Goal: Transaction & Acquisition: Book appointment/travel/reservation

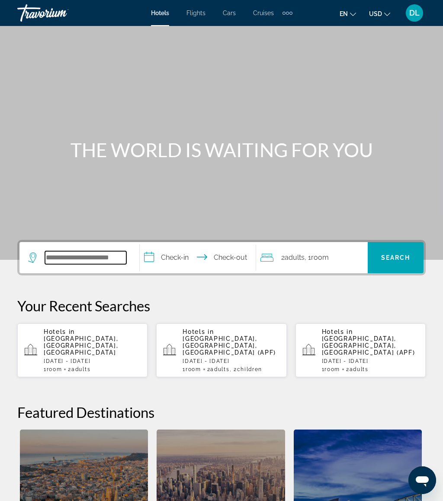
click at [91, 259] on input "Search widget" at bounding box center [85, 257] width 81 height 13
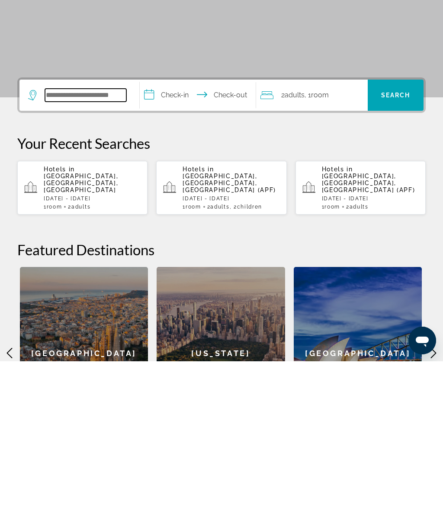
scroll to position [59, 0]
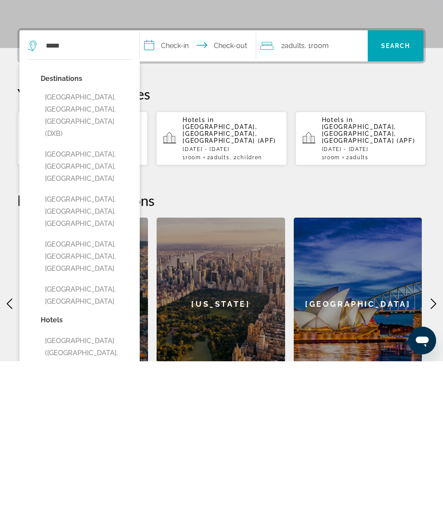
click at [99, 242] on button "Dubai, Dubai Emirate, United Arab Emirates (DXB)" at bounding box center [86, 268] width 90 height 53
type input "**********"
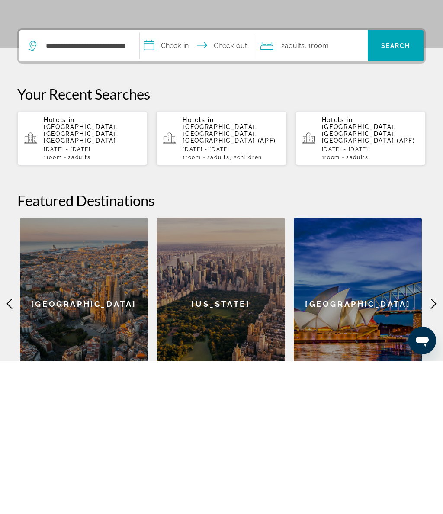
click at [183, 183] on input "**********" at bounding box center [199, 200] width 119 height 34
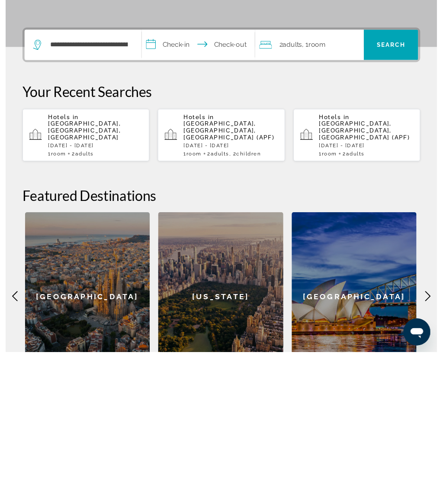
scroll to position [214, 0]
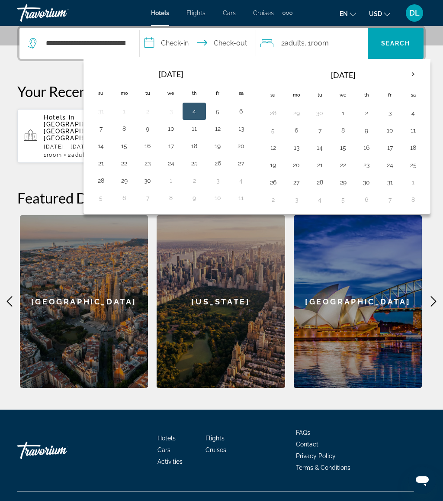
click at [416, 68] on th "Next month" at bounding box center [412, 74] width 23 height 19
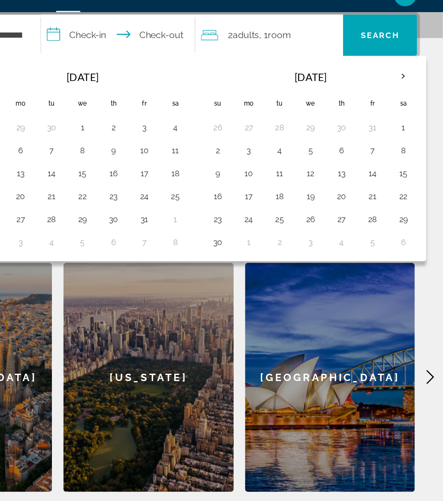
click at [311, 39] on span "Room" at bounding box center [320, 43] width 18 height 8
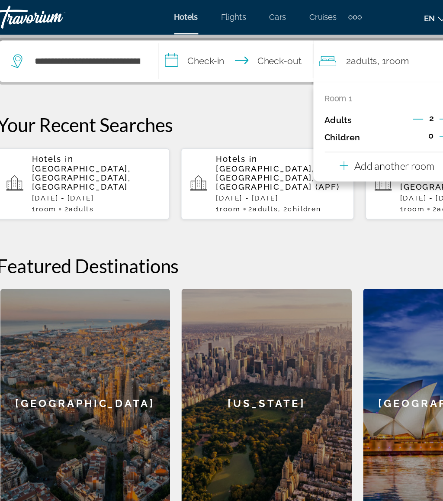
scroll to position [180, 0]
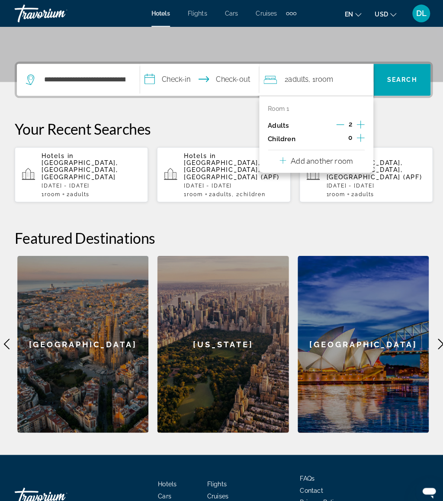
click at [351, 136] on icon "Increment children" at bounding box center [355, 134] width 8 height 10
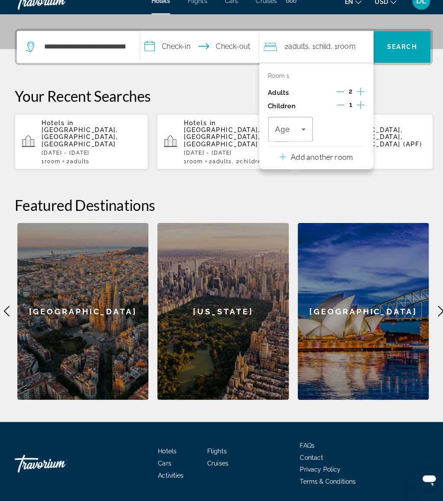
click at [352, 96] on button "Increment adults" at bounding box center [355, 102] width 8 height 13
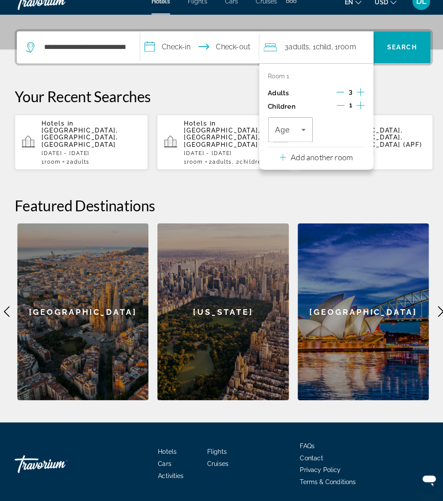
click at [336, 98] on icon "Decrement adults" at bounding box center [335, 102] width 8 height 8
click at [351, 96] on button "Increment adults" at bounding box center [355, 102] width 8 height 13
click at [334, 83] on div "Room 1 Adults 3 Children 1 Age" at bounding box center [312, 117] width 94 height 68
click at [336, 98] on icon "Decrement adults" at bounding box center [335, 102] width 8 height 8
click at [351, 109] on icon "Increment children" at bounding box center [355, 114] width 8 height 10
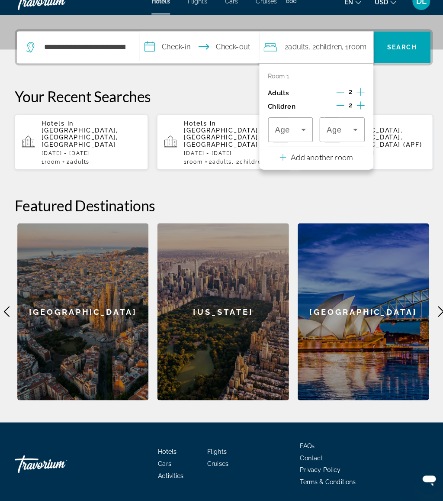
click at [341, 133] on span "Travelers: 2 adults, 2 children" at bounding box center [335, 138] width 26 height 10
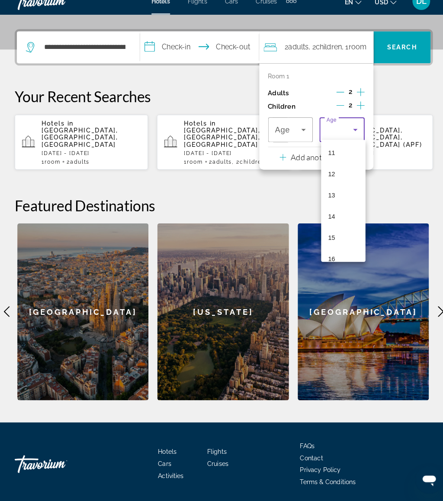
scroll to position [239, 0]
click at [342, 146] on mat-option "11" at bounding box center [338, 151] width 43 height 21
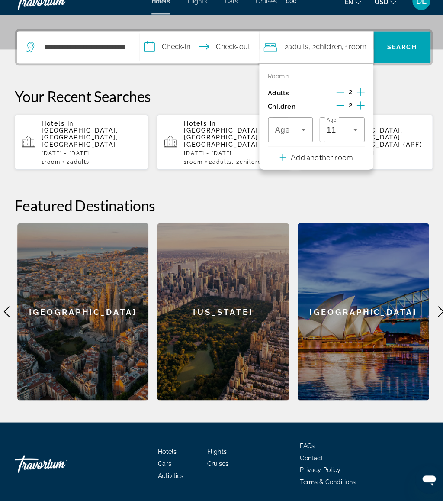
click at [298, 133] on icon "Travelers: 2 adults, 2 children" at bounding box center [299, 138] width 10 height 10
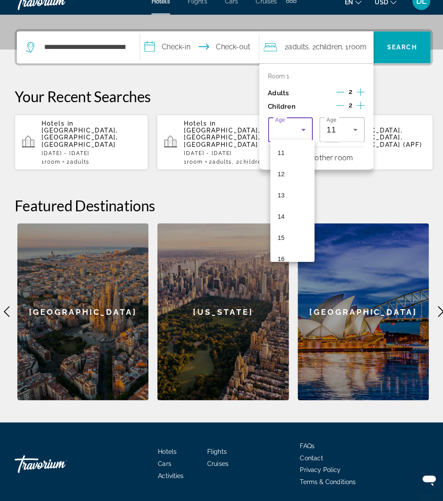
scroll to position [248, 0]
click at [298, 194] on mat-option "14" at bounding box center [288, 204] width 43 height 21
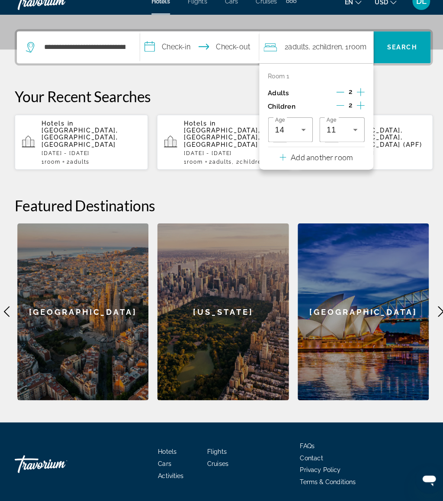
click at [287, 175] on div "**********" at bounding box center [221, 221] width 443 height 362
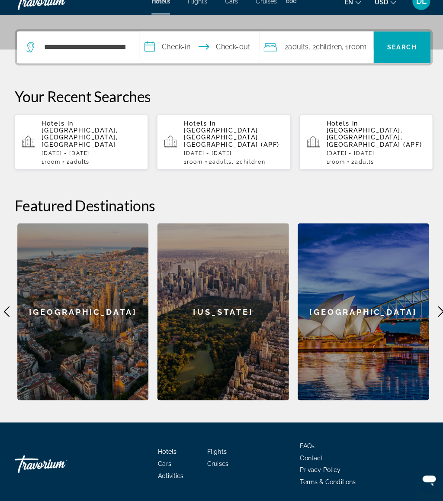
click at [174, 45] on input "**********" at bounding box center [199, 59] width 119 height 34
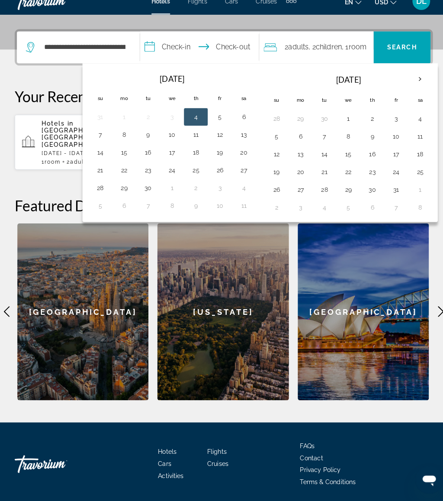
click at [412, 80] on th "Next month" at bounding box center [412, 89] width 23 height 19
click at [390, 173] on button "21" at bounding box center [390, 179] width 14 height 12
click at [394, 191] on button "28" at bounding box center [390, 197] width 14 height 12
type input "**********"
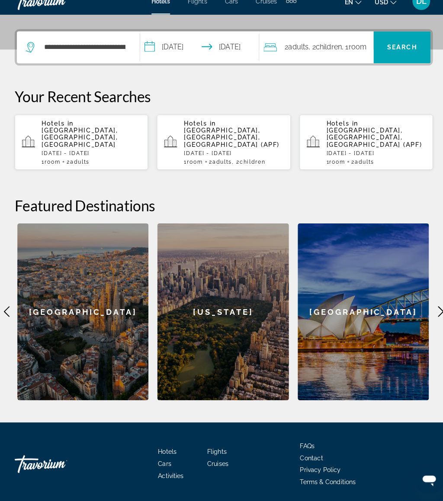
click at [408, 48] on span "Search widget" at bounding box center [396, 58] width 56 height 21
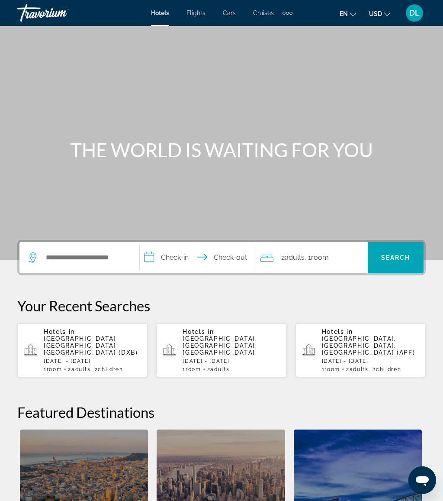
click at [117, 335] on span "[GEOGRAPHIC_DATA], [GEOGRAPHIC_DATA], [GEOGRAPHIC_DATA] (DXB)" at bounding box center [91, 345] width 94 height 21
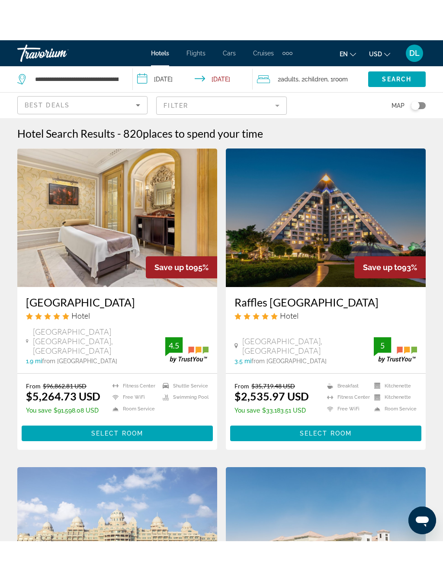
scroll to position [1, 0]
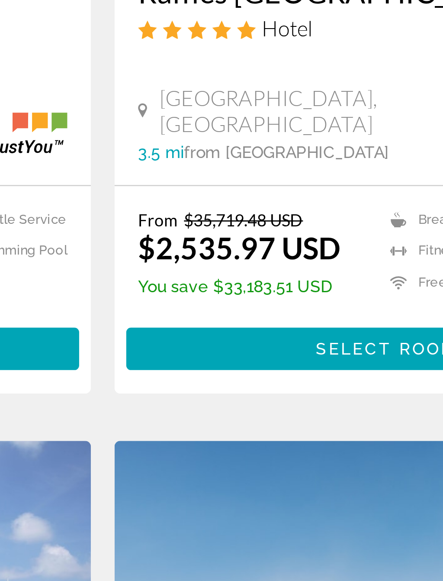
click at [234, 366] on p "You save $33,183.51 USD" at bounding box center [271, 369] width 74 height 7
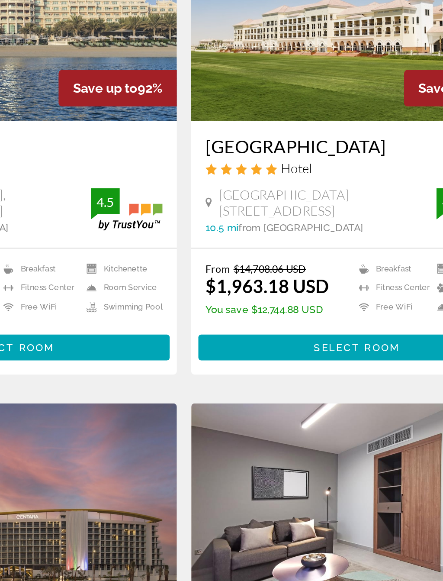
scroll to position [280, 0]
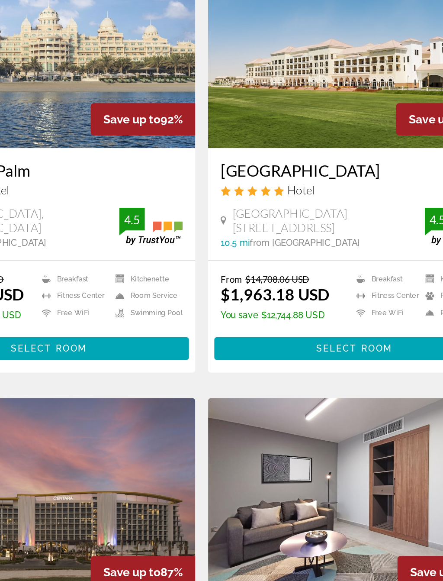
click at [300, 418] on span "Select Room" at bounding box center [326, 421] width 52 height 7
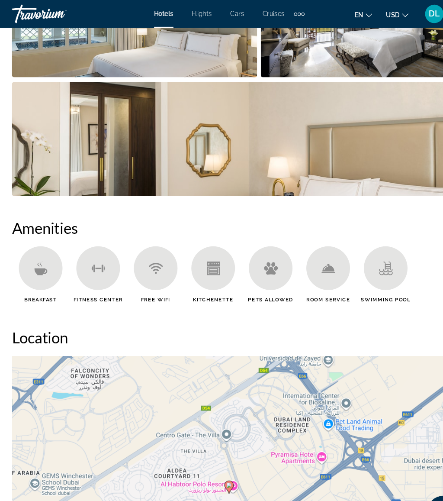
scroll to position [703, 0]
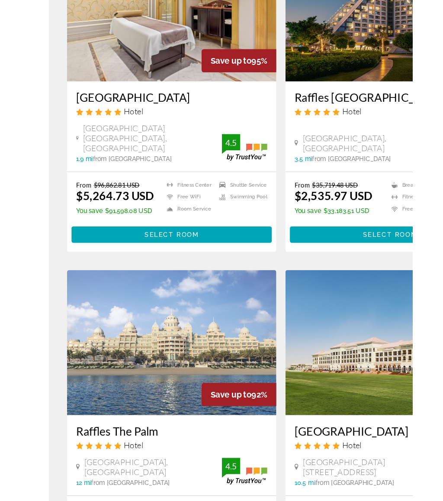
scroll to position [80, 0]
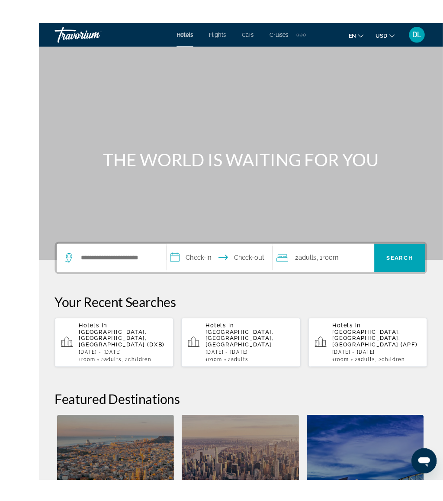
scroll to position [5, 0]
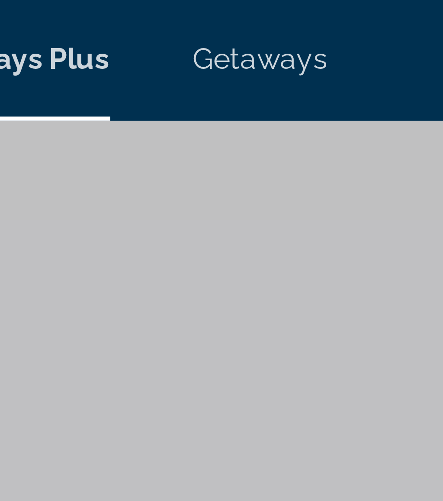
click at [237, 10] on span "Getaways" at bounding box center [251, 13] width 28 height 7
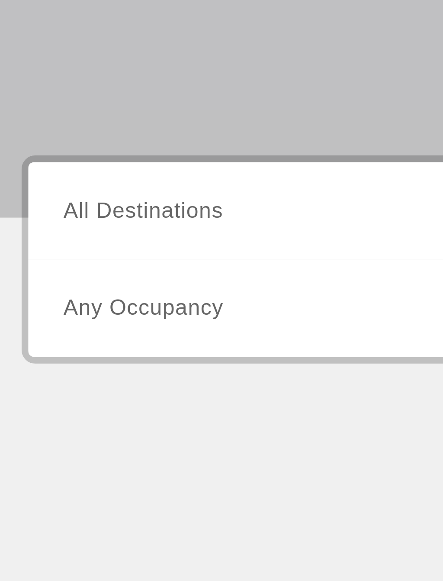
click at [74, 253] on input "Destination All Destinations" at bounding box center [123, 258] width 184 height 10
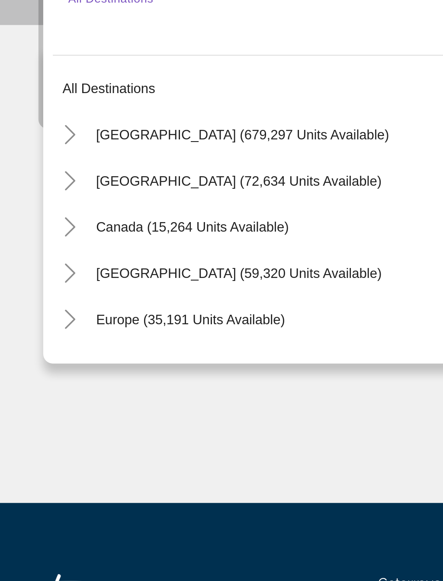
click at [91, 305] on span "[GEOGRAPHIC_DATA] (679,297 units available)" at bounding box center [109, 308] width 132 height 7
type input "**********"
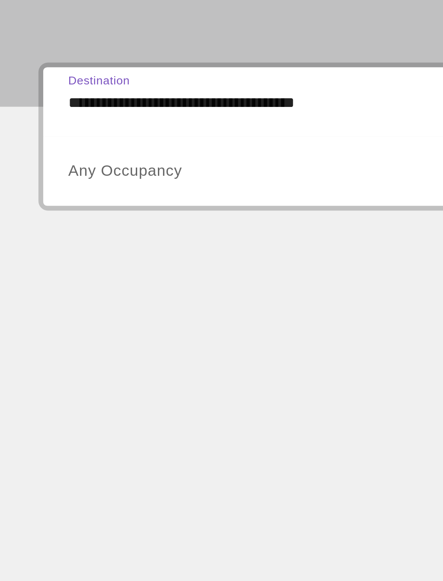
click at [81, 285] on span "Any Occupancy" at bounding box center [56, 288] width 51 height 7
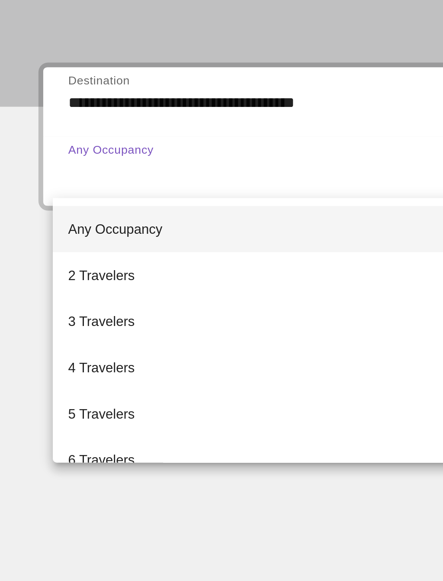
click at [60, 372] on span "4 Travelers" at bounding box center [46, 377] width 30 height 10
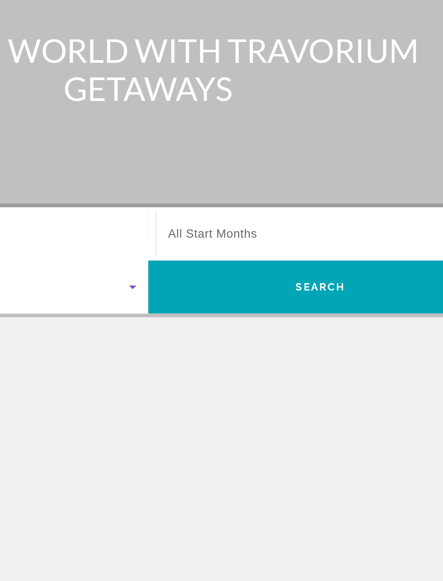
click at [233, 252] on span "Search widget" at bounding box center [322, 257] width 179 height 10
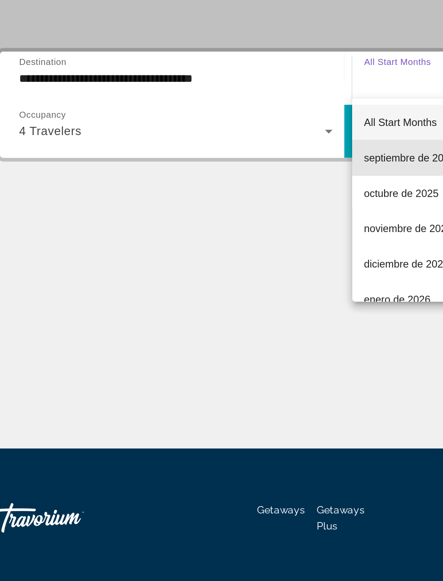
click at [242, 299] on span "septiembre de 2025" at bounding box center [260, 304] width 54 height 10
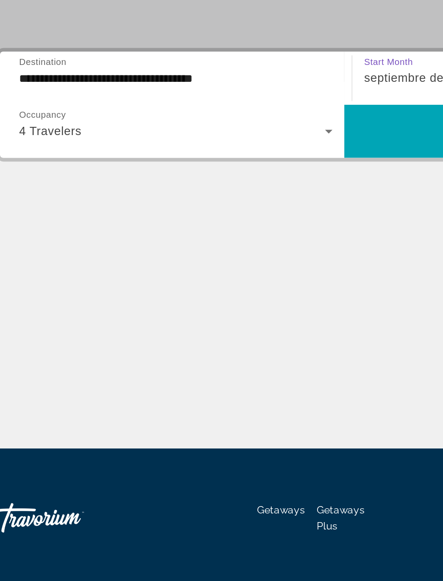
click at [244, 278] on span "Search widget" at bounding box center [322, 288] width 202 height 21
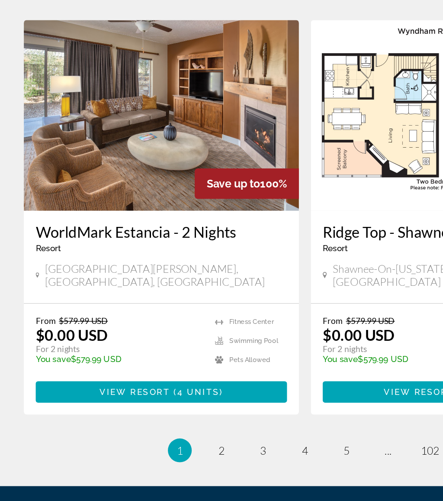
scroll to position [1579, 0]
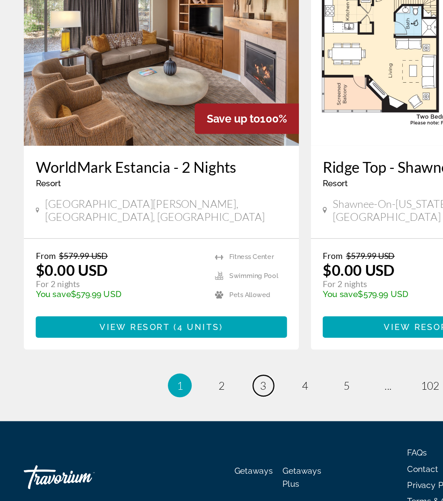
click at [192, 412] on span "3" at bounding box center [191, 417] width 4 height 10
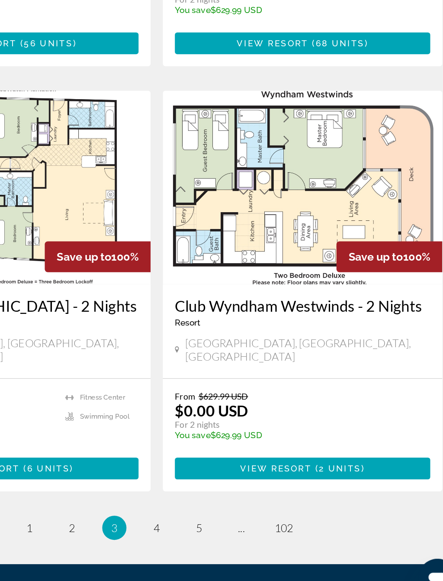
scroll to position [1473, 0]
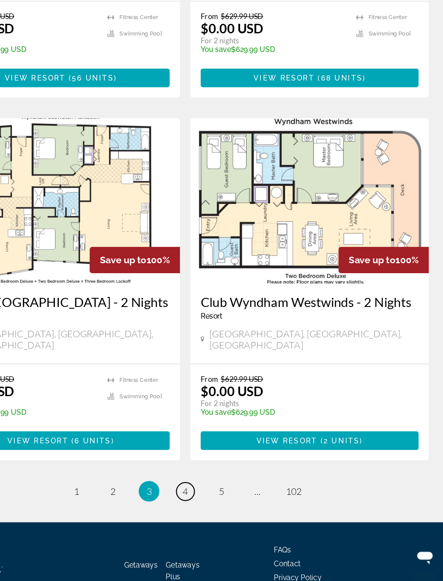
click at [214, 498] on link "page 4" at bounding box center [221, 505] width 15 height 15
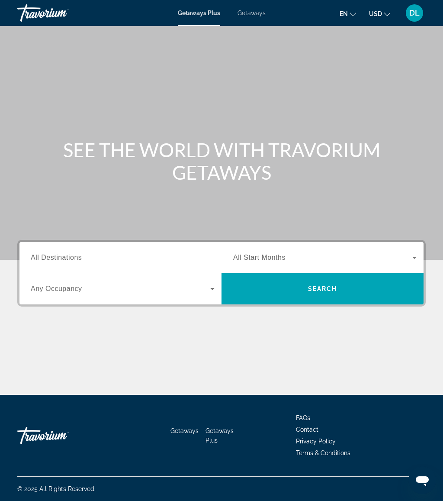
click at [246, 10] on span "Getaways" at bounding box center [251, 13] width 28 height 7
click at [160, 258] on input "Destination All Destinations" at bounding box center [123, 258] width 184 height 10
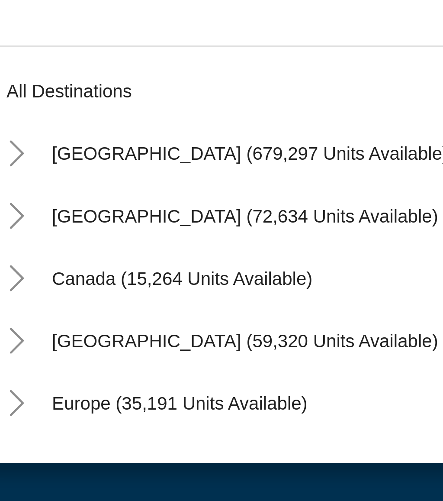
scroll to position [7, 0]
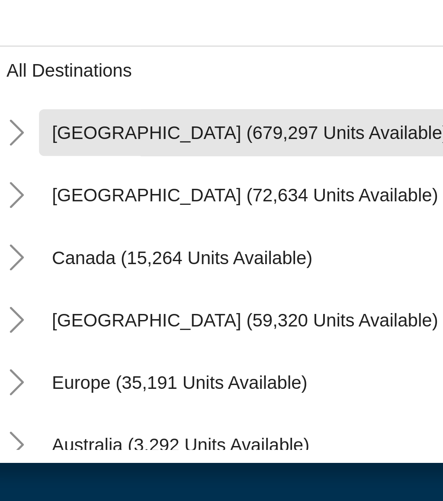
click at [43, 298] on span "[GEOGRAPHIC_DATA] (679,297 units available)" at bounding box center [109, 301] width 132 height 7
type input "**********"
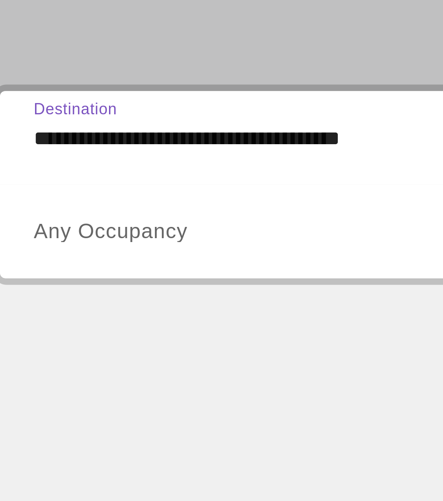
click at [67, 283] on span "Search widget" at bounding box center [121, 288] width 180 height 10
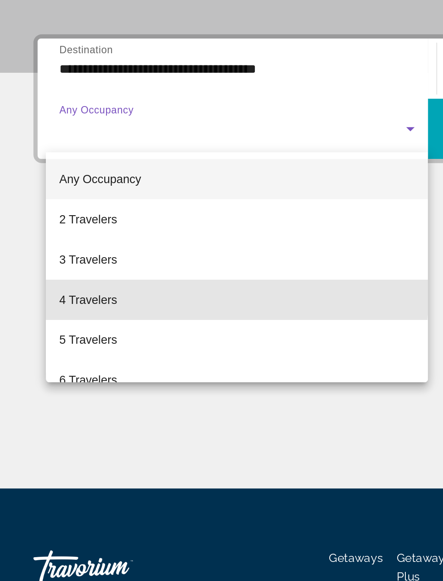
click at [75, 366] on mat-option "4 Travelers" at bounding box center [123, 376] width 198 height 21
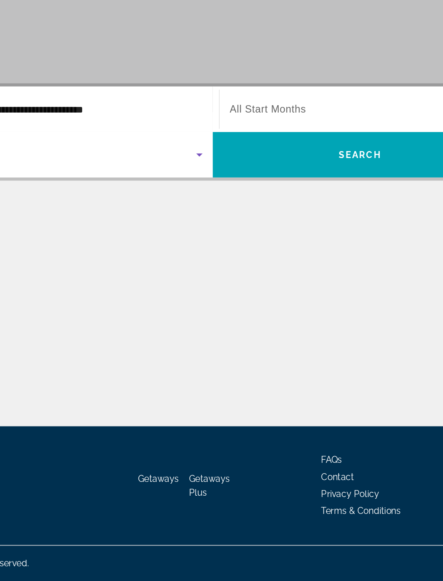
click at [233, 252] on span "Search widget" at bounding box center [322, 257] width 179 height 10
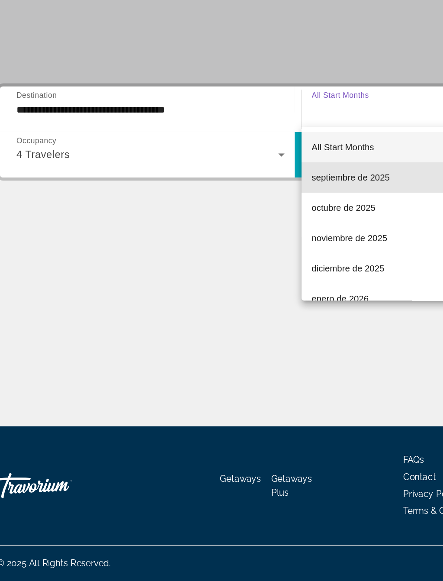
click at [256, 299] on span "septiembre de 2025" at bounding box center [260, 304] width 54 height 10
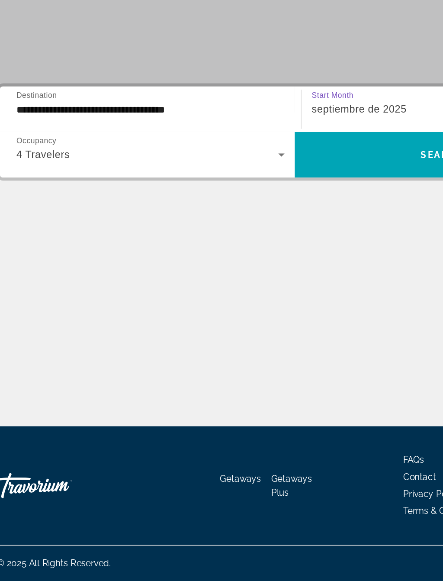
click at [270, 278] on span "Search widget" at bounding box center [322, 288] width 202 height 21
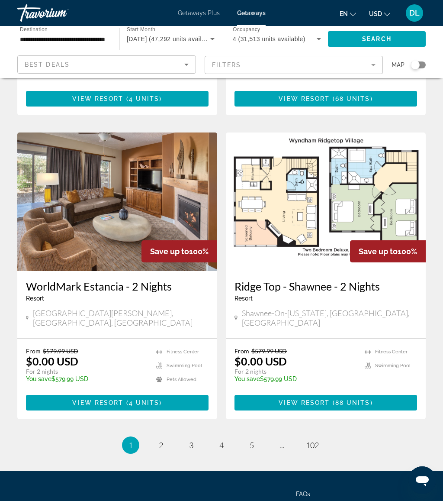
scroll to position [1579, 0]
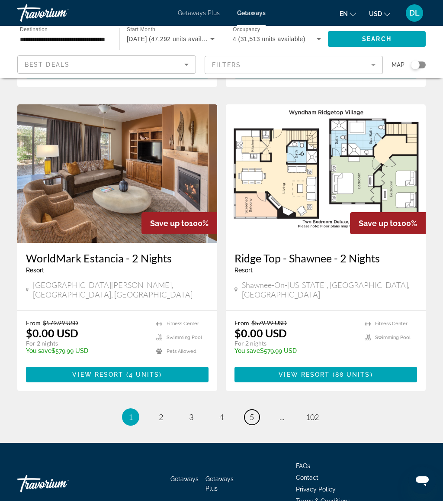
click at [255, 409] on link "page 5" at bounding box center [251, 416] width 15 height 15
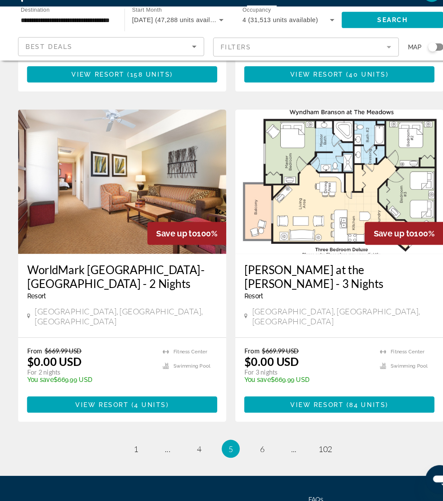
scroll to position [1579, 0]
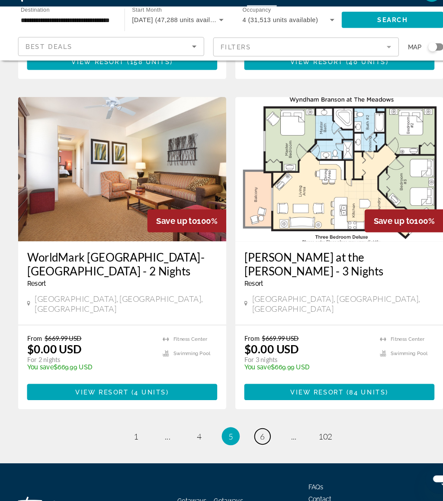
click at [255, 431] on link "page 6" at bounding box center [251, 438] width 15 height 15
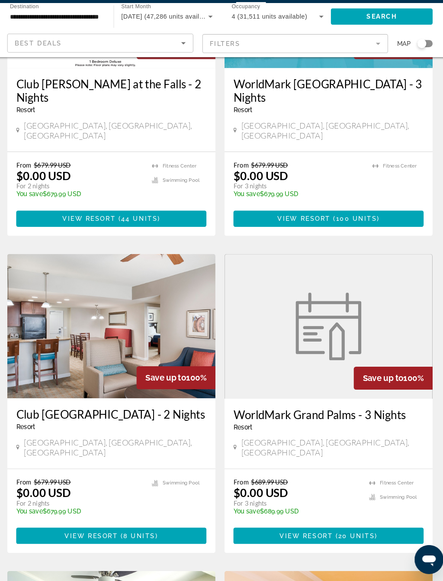
scroll to position [491, 0]
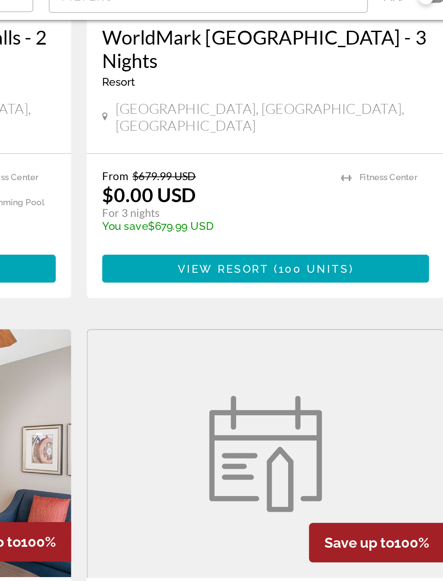
click at [333, 213] on span "100 units" at bounding box center [352, 216] width 39 height 7
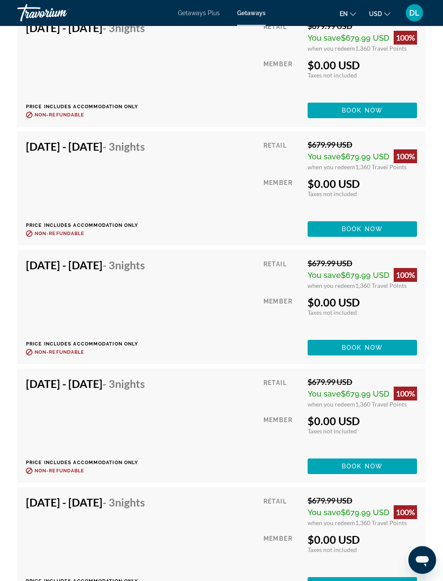
scroll to position [2459, 0]
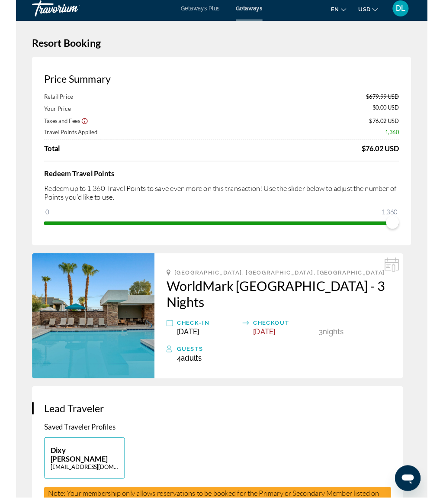
scroll to position [23, 0]
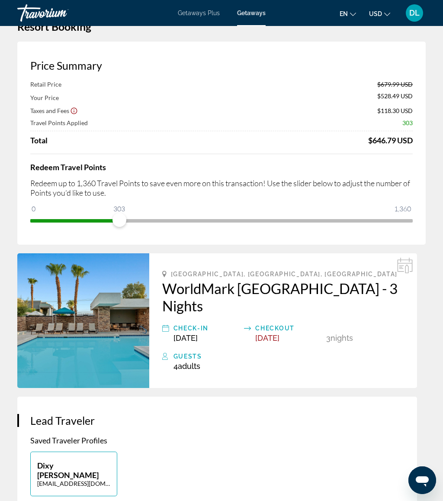
click at [119, 231] on div "Price Summary Retail Price $679.99 USD Your Price $528.49 USD Taxes and Fees $1…" at bounding box center [221, 143] width 408 height 203
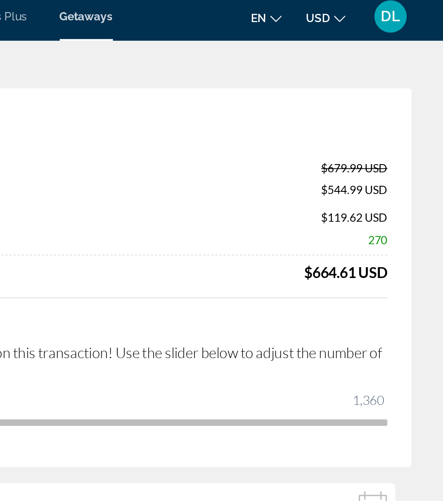
scroll to position [0, 0]
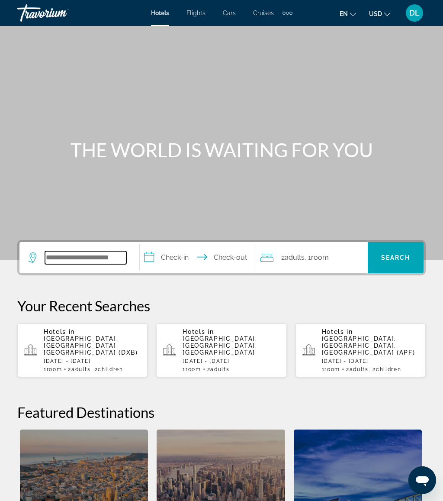
click at [90, 258] on input "Search widget" at bounding box center [85, 257] width 81 height 13
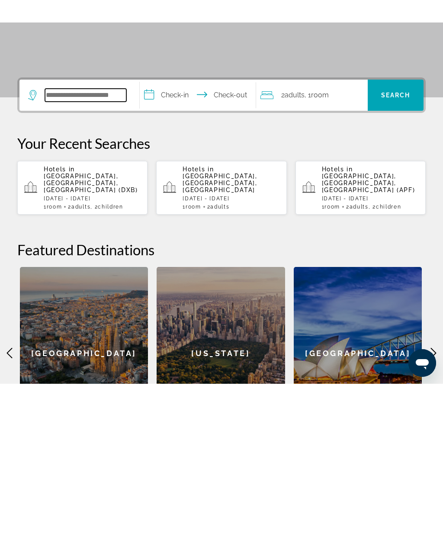
scroll to position [59, 0]
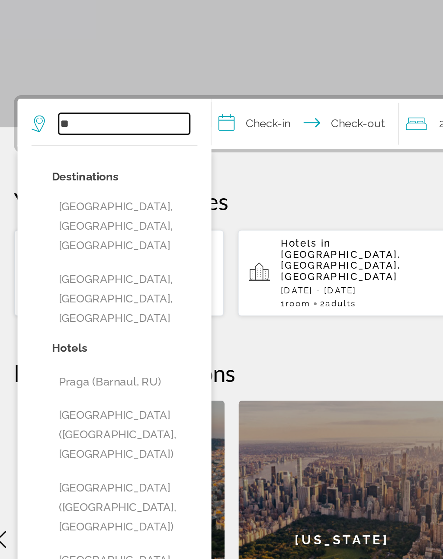
type input "*"
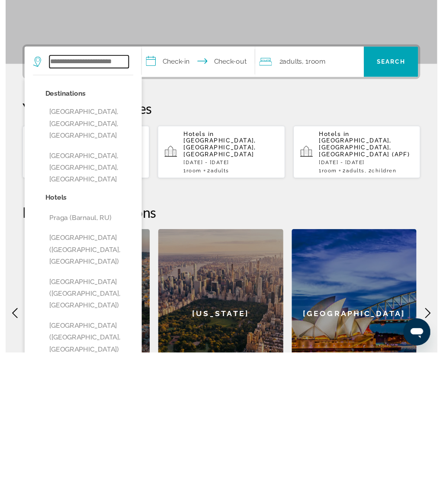
scroll to position [65, 0]
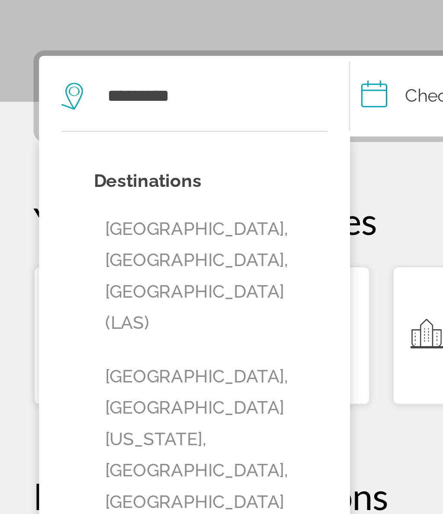
click at [96, 236] on button "[GEOGRAPHIC_DATA], [GEOGRAPHIC_DATA], [GEOGRAPHIC_DATA] (LAS)" at bounding box center [86, 262] width 90 height 53
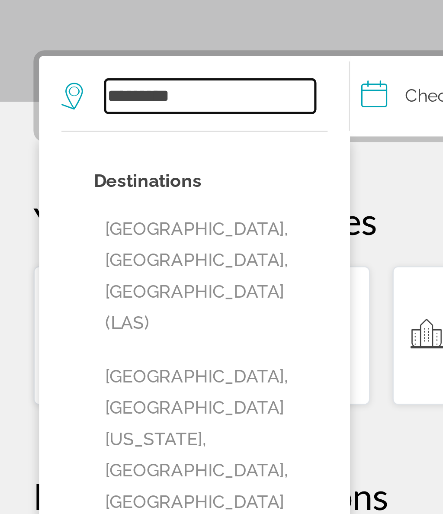
type input "**********"
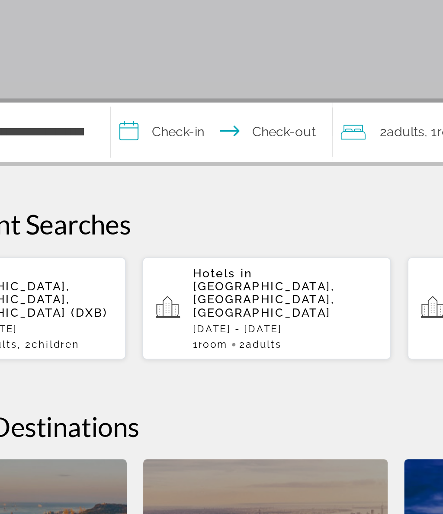
click at [140, 177] on input "**********" at bounding box center [199, 194] width 119 height 34
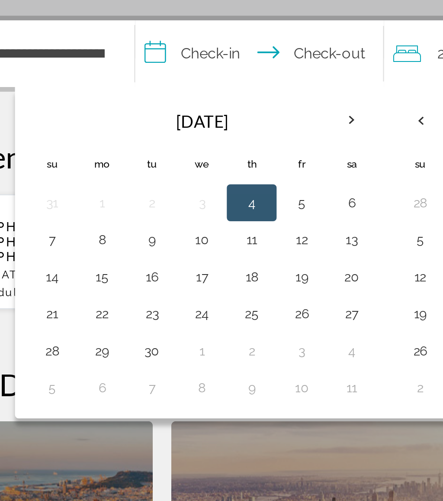
click at [141, 291] on button "16" at bounding box center [148, 297] width 14 height 12
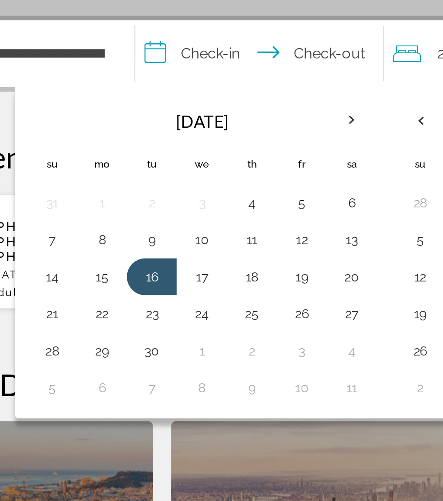
click at [234, 291] on button "20" at bounding box center [241, 297] width 14 height 12
type input "**********"
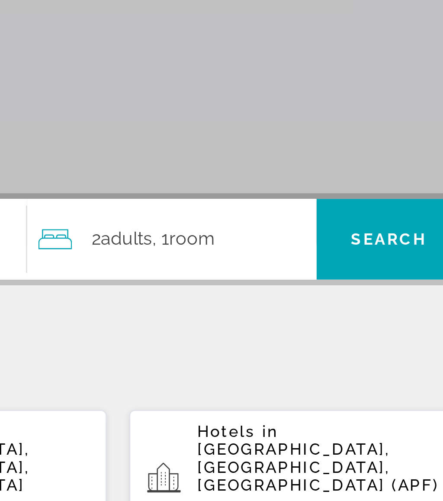
click at [368, 182] on span "Search widget" at bounding box center [396, 192] width 56 height 21
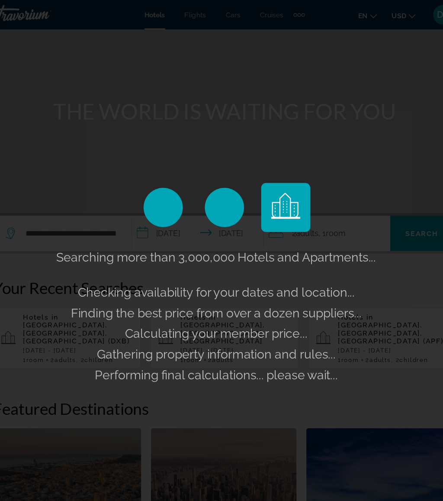
scroll to position [48, 0]
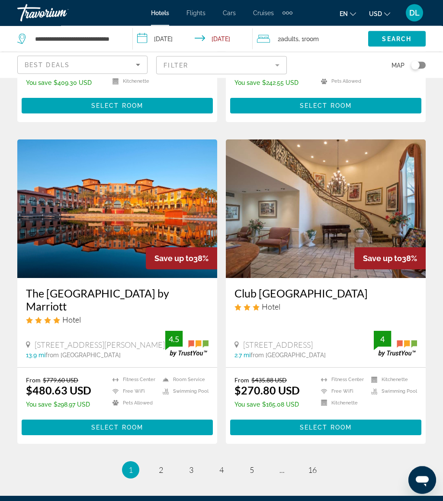
scroll to position [1649, 0]
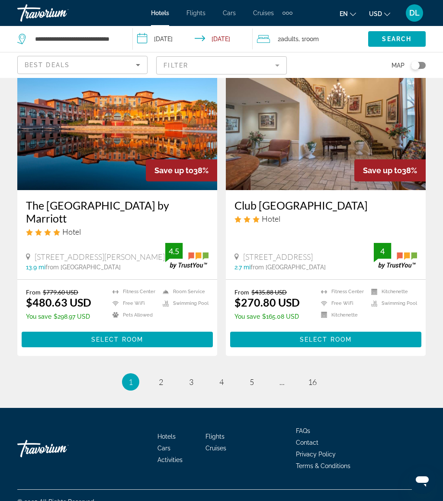
click at [155, 375] on li "page 2" at bounding box center [160, 381] width 17 height 17
click at [157, 374] on link "page 2" at bounding box center [161, 381] width 15 height 15
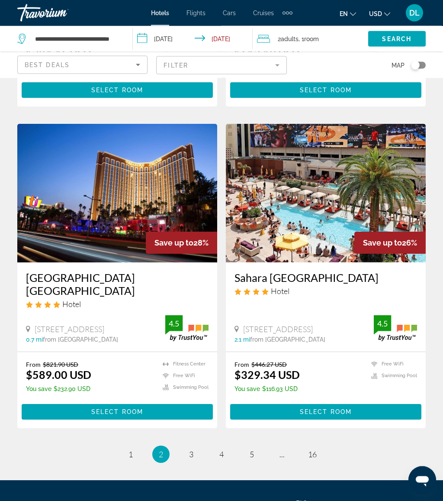
scroll to position [1636, 0]
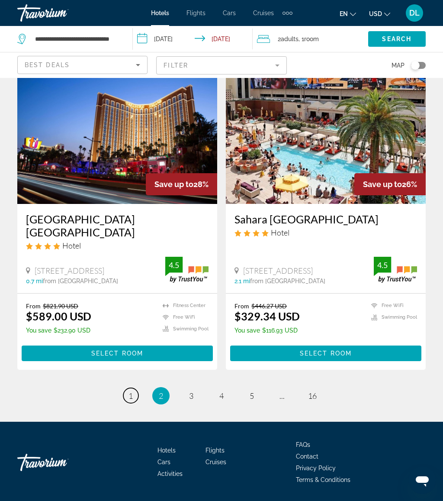
click at [133, 388] on link "page 1" at bounding box center [130, 395] width 15 height 15
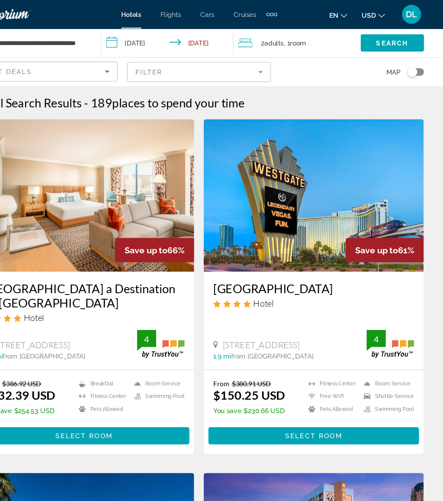
click at [81, 33] on div "**********" at bounding box center [70, 39] width 106 height 26
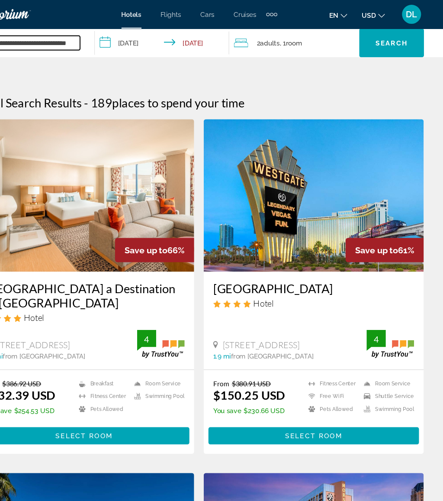
click at [68, 35] on input "**********" at bounding box center [70, 38] width 88 height 13
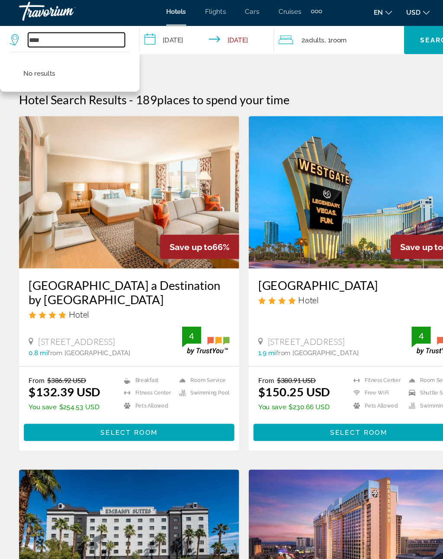
click at [63, 34] on input "****" at bounding box center [70, 38] width 88 height 13
type input "*"
click at [91, 33] on input "Search widget" at bounding box center [70, 38] width 88 height 13
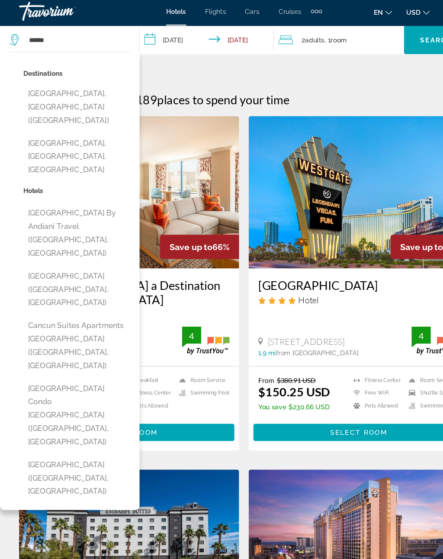
click at [94, 81] on button "[GEOGRAPHIC_DATA], [GEOGRAPHIC_DATA] ([GEOGRAPHIC_DATA])" at bounding box center [69, 100] width 97 height 41
type input "**********"
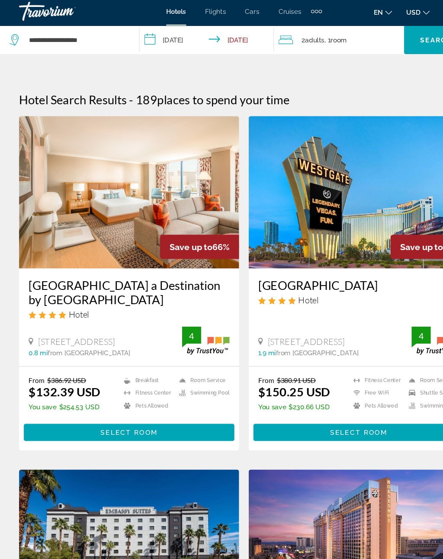
click at [160, 35] on input "**********" at bounding box center [190, 40] width 126 height 29
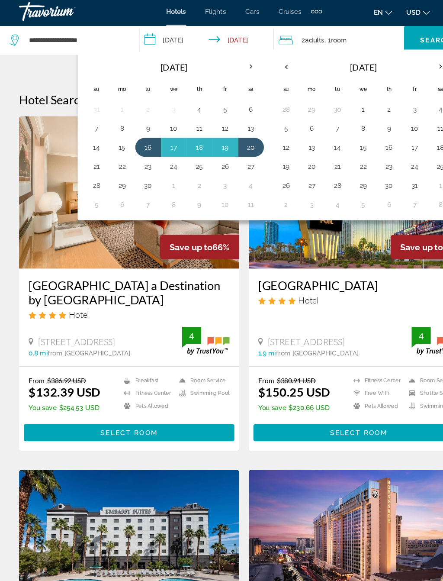
click at [162, 151] on button "24" at bounding box center [158, 154] width 14 height 12
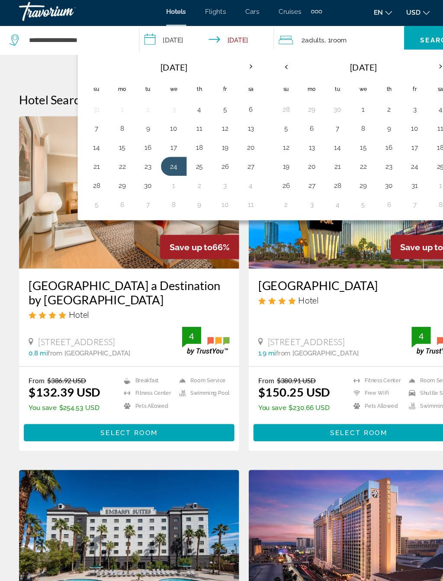
click at [116, 167] on button "29" at bounding box center [111, 171] width 14 height 12
type input "**********"
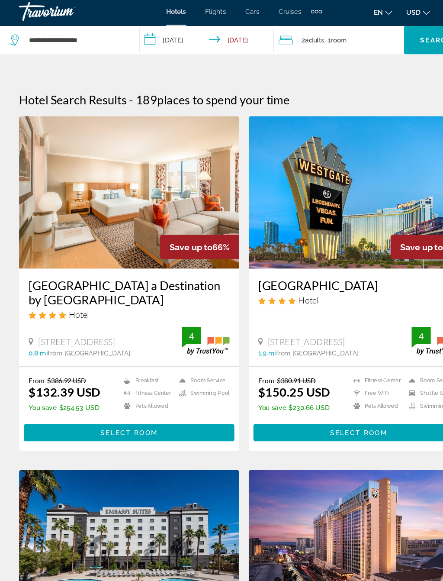
click at [328, 33] on div "2 Adult Adults , 1 Room rooms" at bounding box center [310, 39] width 114 height 12
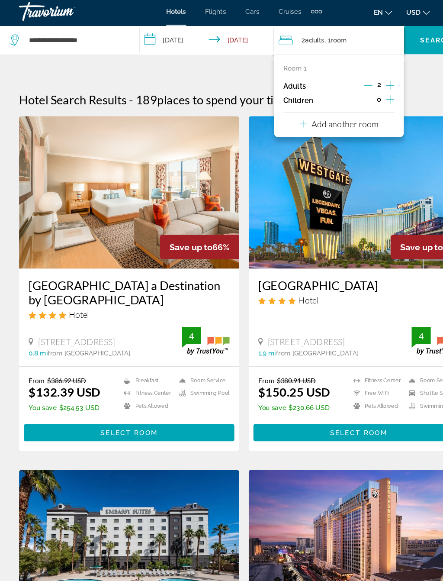
click at [353, 88] on icon "Increment children" at bounding box center [354, 93] width 8 height 10
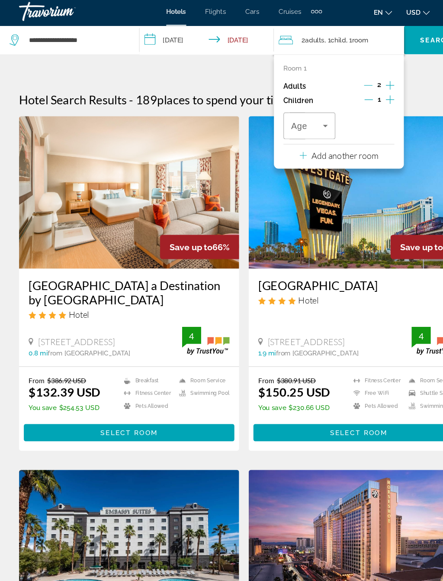
click at [291, 112] on icon "Travelers: 2 adults, 1 child" at bounding box center [295, 117] width 10 height 10
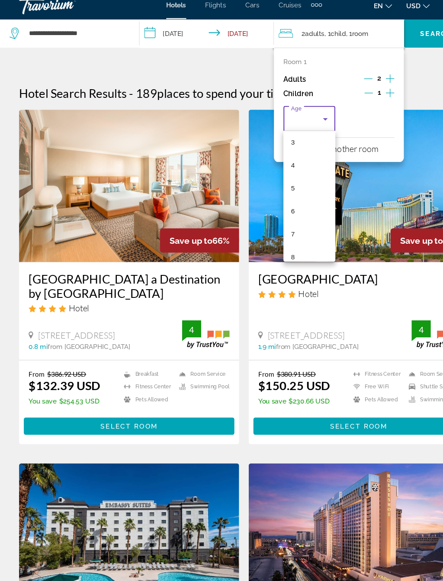
scroll to position [205, 0]
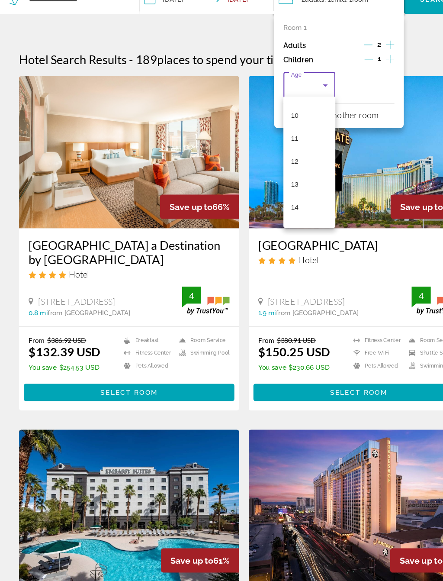
click at [284, 175] on mat-option "12" at bounding box center [280, 185] width 47 height 21
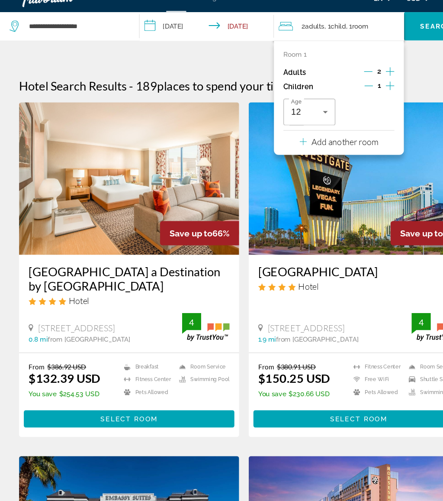
click at [381, 29] on span "Search widget" at bounding box center [396, 39] width 59 height 21
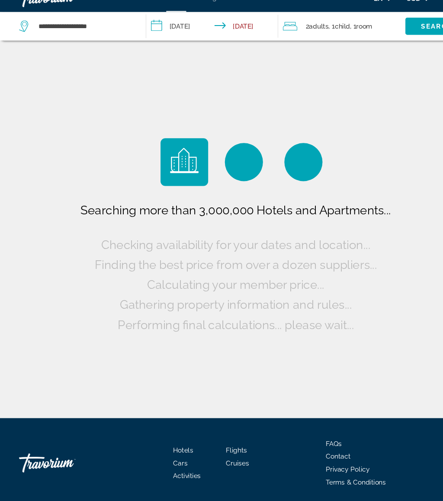
click at [385, 35] on span "Search" at bounding box center [396, 38] width 29 height 7
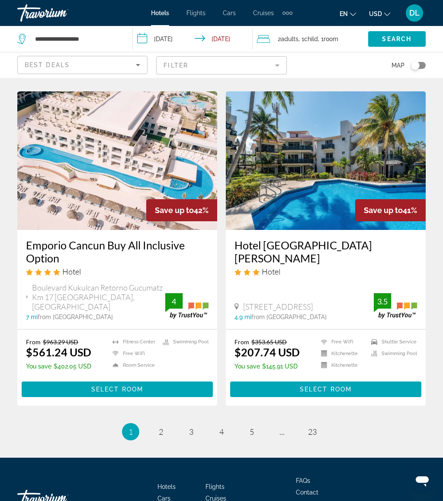
scroll to position [1653, 0]
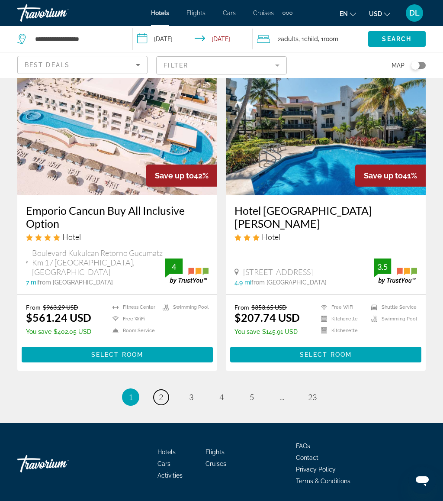
click at [165, 389] on link "page 2" at bounding box center [161, 396] width 15 height 15
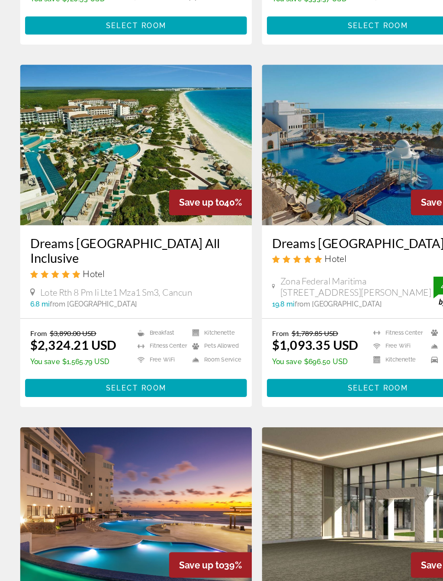
scroll to position [649, 0]
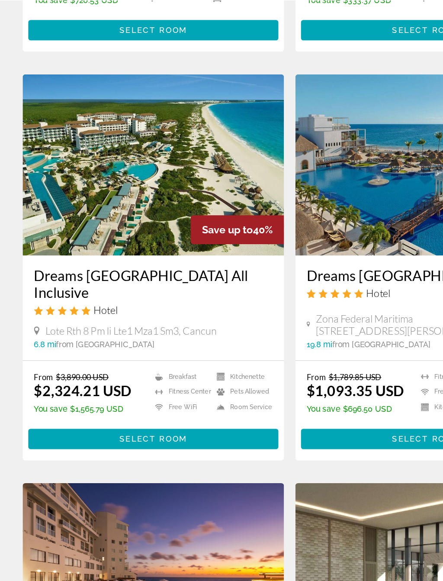
click at [178, 403] on span "Main content" at bounding box center [117, 413] width 191 height 21
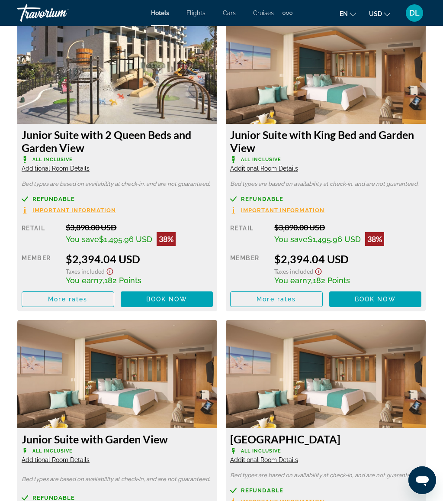
scroll to position [1823, 0]
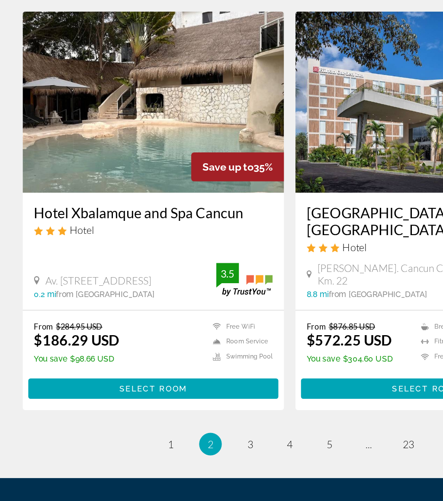
scroll to position [1637, 0]
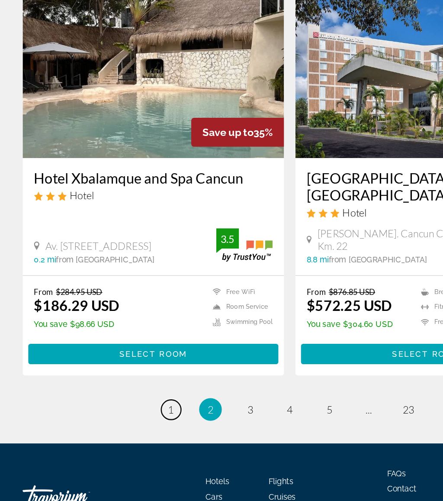
click at [128, 423] on link "page 1" at bounding box center [130, 430] width 15 height 15
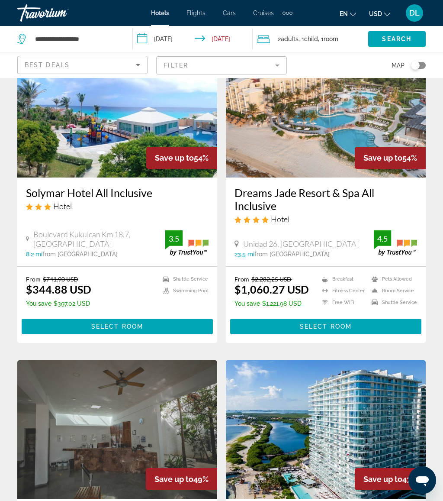
scroll to position [399, 0]
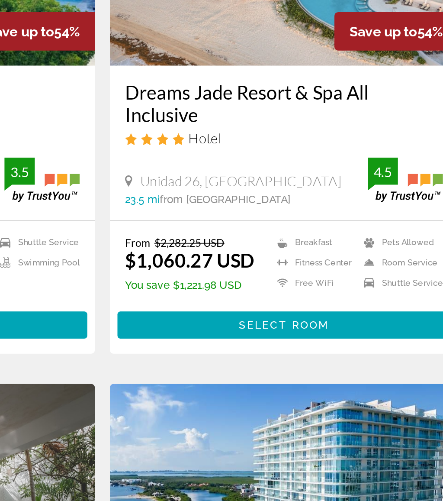
click at [300, 324] on span "Select Room" at bounding box center [326, 327] width 52 height 7
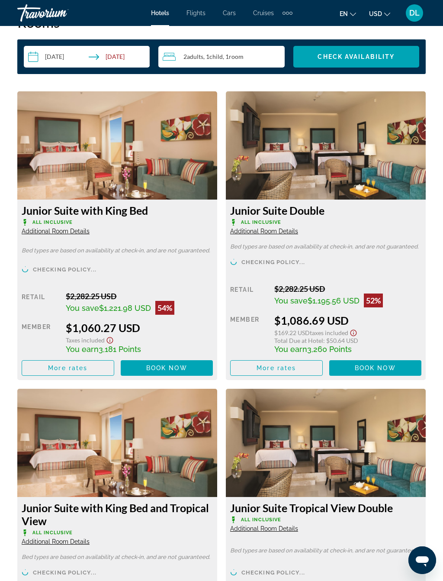
scroll to position [1402, 0]
